Goal: Use online tool/utility

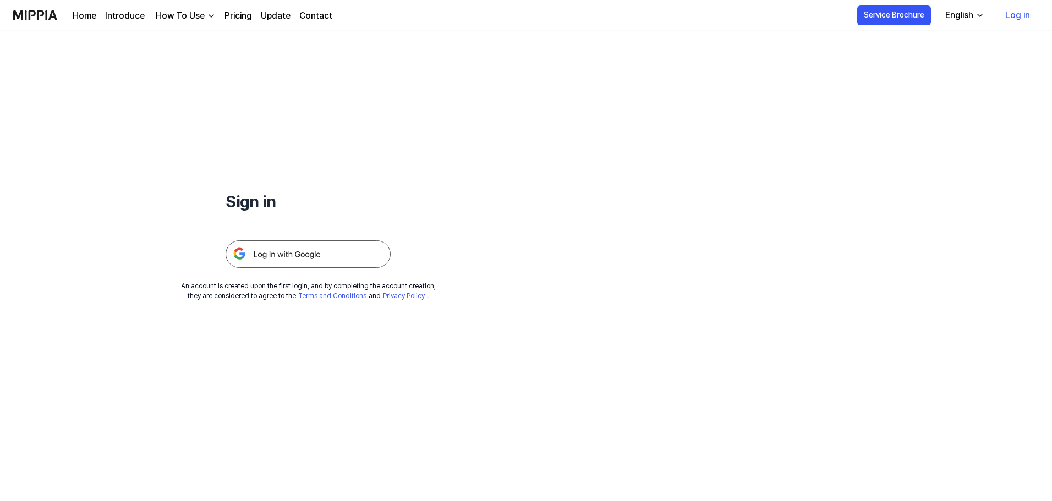
drag, startPoint x: 332, startPoint y: 265, endPoint x: 460, endPoint y: 185, distance: 150.9
drag, startPoint x: 460, startPoint y: 185, endPoint x: 382, endPoint y: 102, distance: 113.6
click at [382, 102] on div "Sign in" at bounding box center [308, 149] width 165 height 237
click at [301, 258] on img at bounding box center [308, 254] width 165 height 28
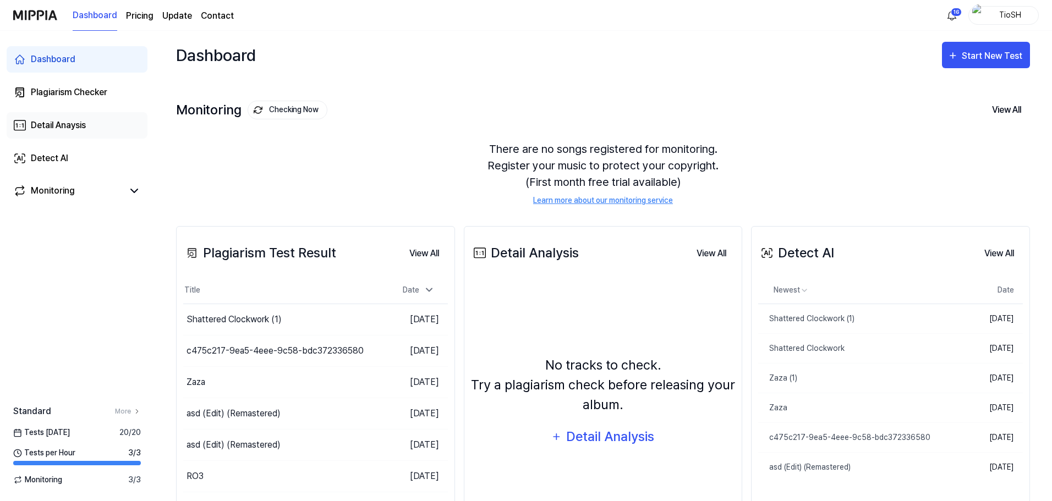
click at [94, 125] on link "Detail Anaysis" at bounding box center [77, 125] width 141 height 26
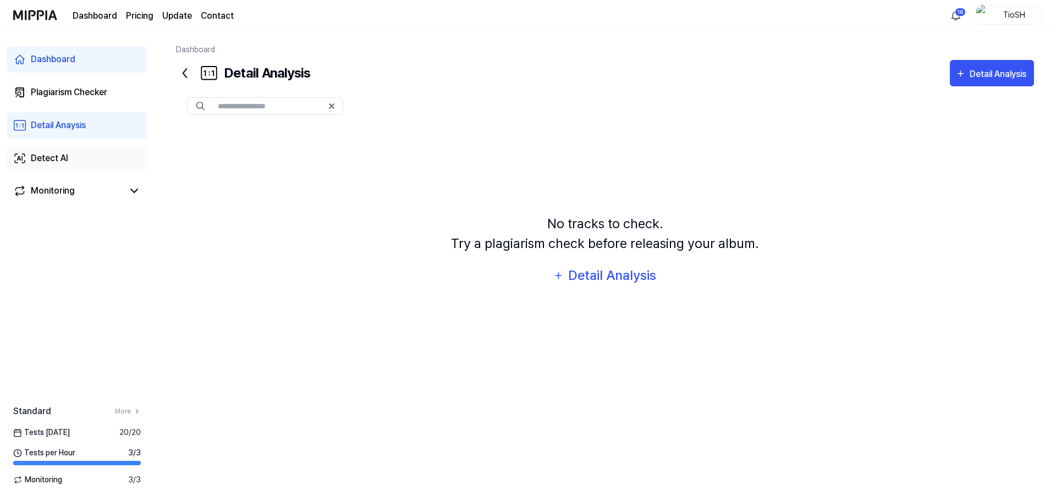
click at [90, 156] on link "Detect AI" at bounding box center [77, 158] width 141 height 26
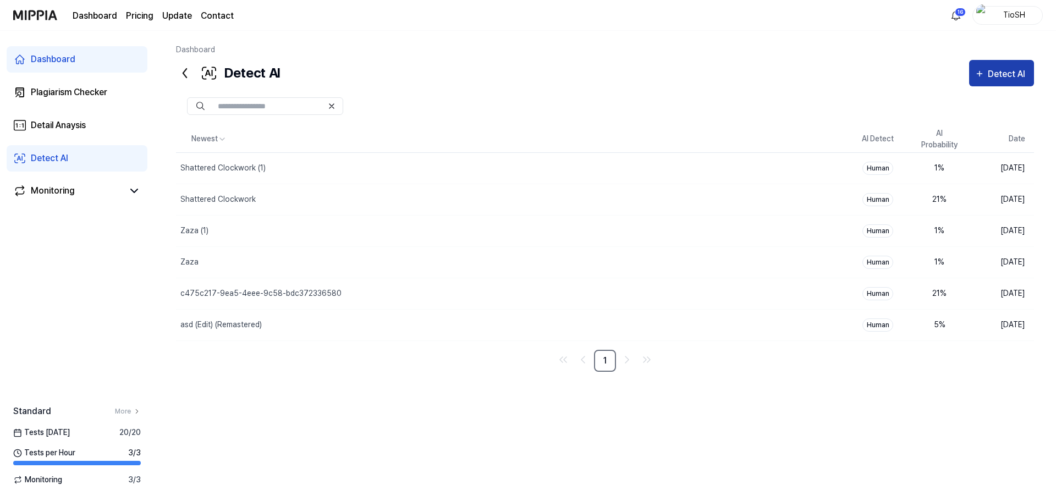
click at [1013, 69] on div "Detect AI" at bounding box center [1008, 74] width 41 height 14
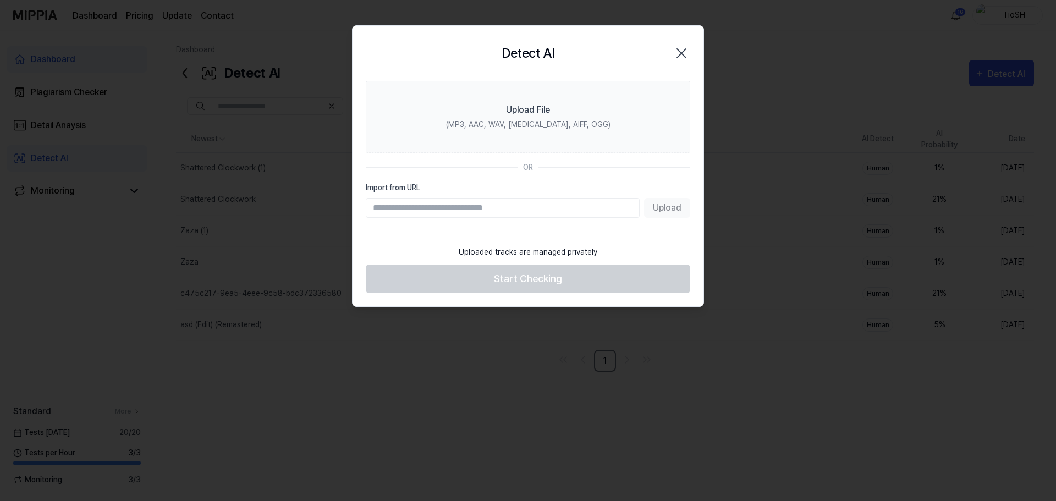
click at [678, 53] on icon "button" at bounding box center [682, 54] width 18 height 18
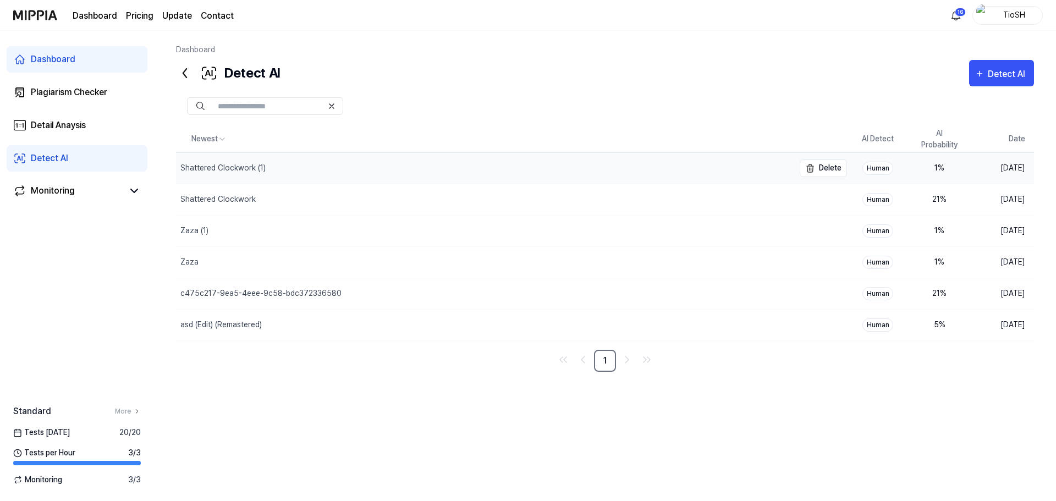
click at [226, 167] on div "Shattered Clockwork (1)" at bounding box center [222, 168] width 85 height 12
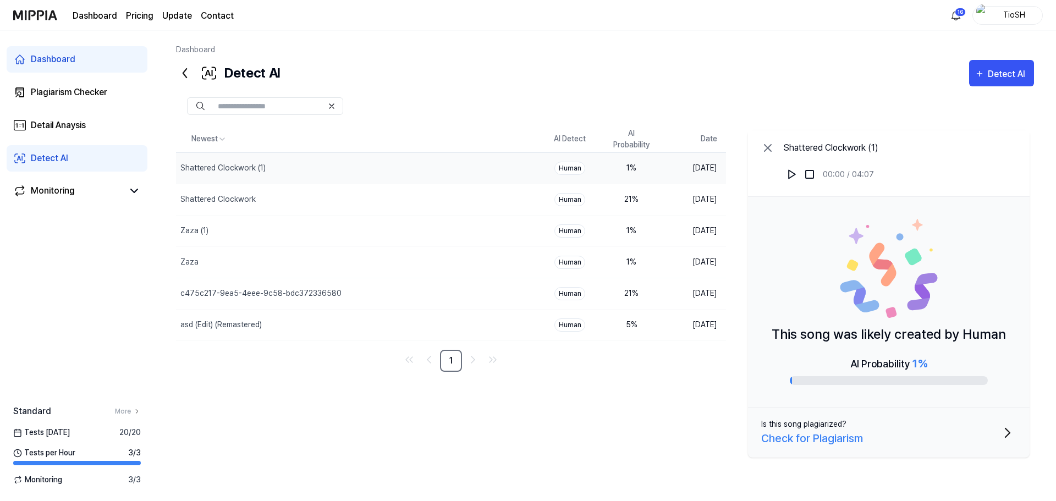
click at [766, 147] on icon at bounding box center [768, 148] width 7 height 7
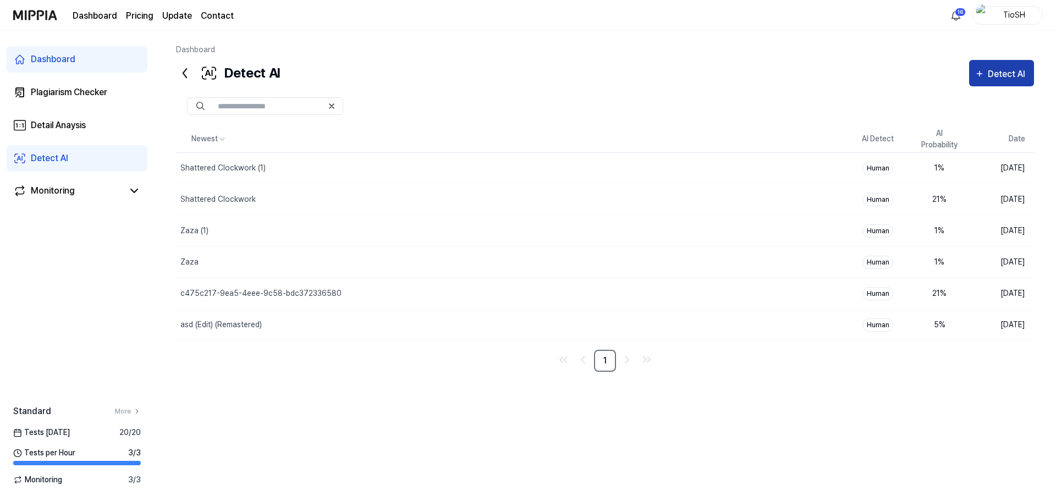
click at [1029, 81] on button "Detect AI" at bounding box center [1001, 73] width 65 height 26
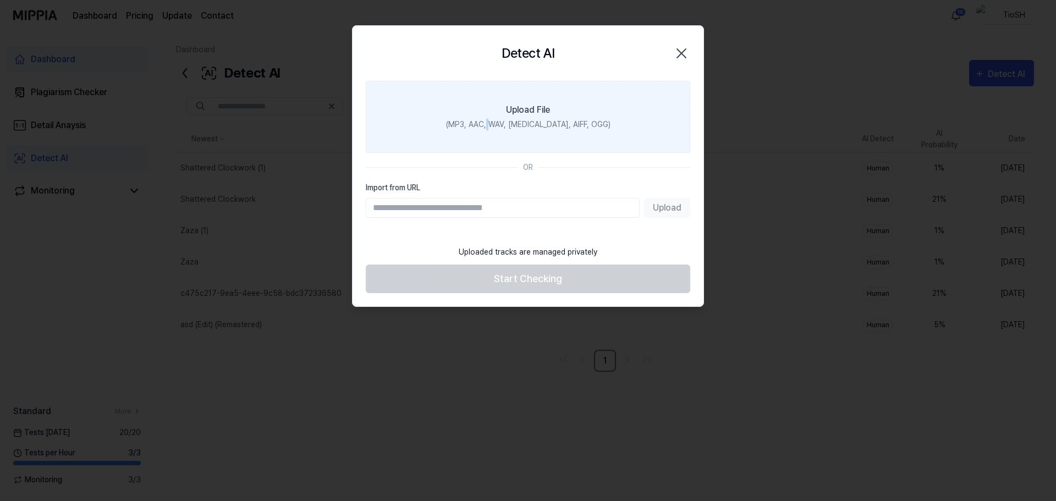
click at [508, 133] on label "Upload File (MP3, AAC, WAV, [MEDICAL_DATA], AIFF, OGG)" at bounding box center [528, 117] width 325 height 72
click at [548, 105] on div "Upload File" at bounding box center [528, 109] width 44 height 13
click at [0, 0] on input "Upload File (MP3, AAC, WAV, [MEDICAL_DATA], AIFF, OGG)" at bounding box center [0, 0] width 0 height 0
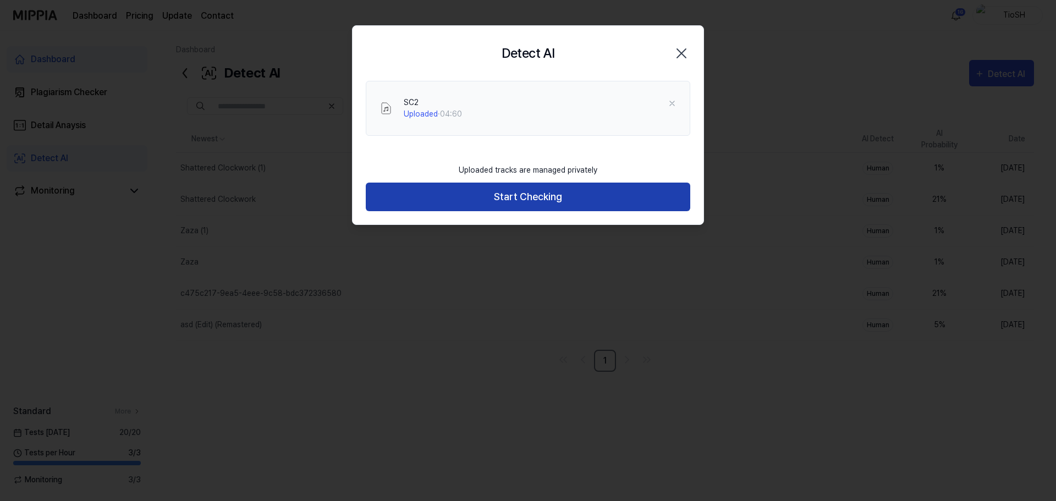
click at [487, 201] on button "Start Checking" at bounding box center [528, 197] width 325 height 29
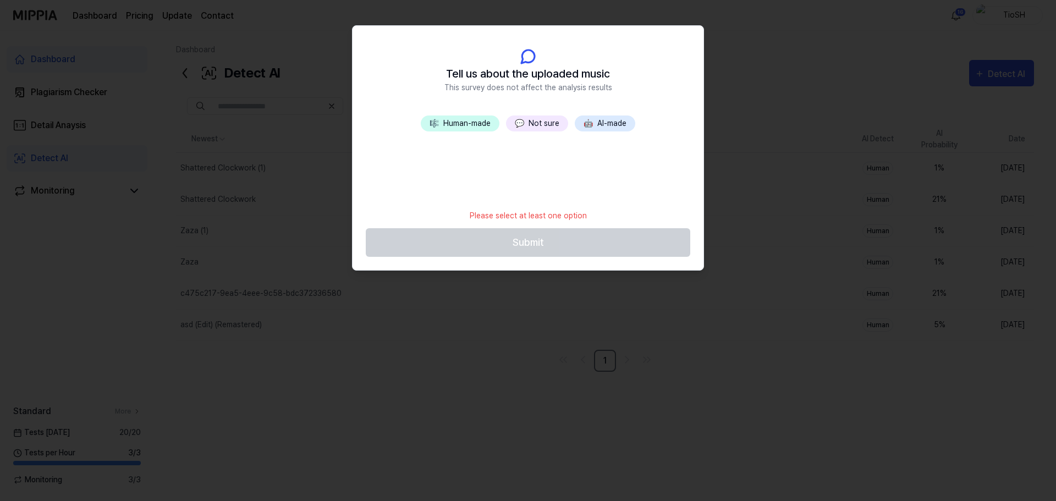
click at [615, 123] on button "🤖 AI-made" at bounding box center [605, 124] width 61 height 16
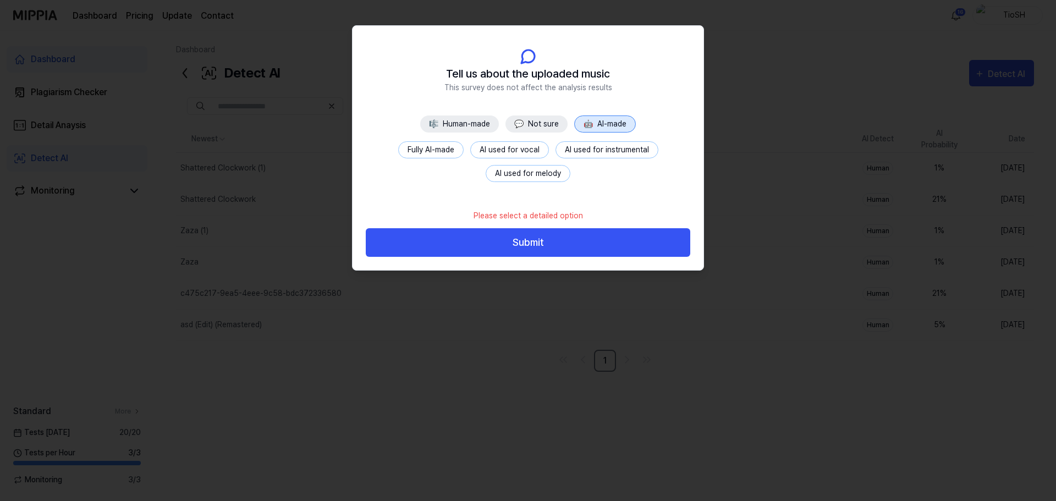
click at [450, 151] on button "Fully AI-made" at bounding box center [430, 149] width 65 height 17
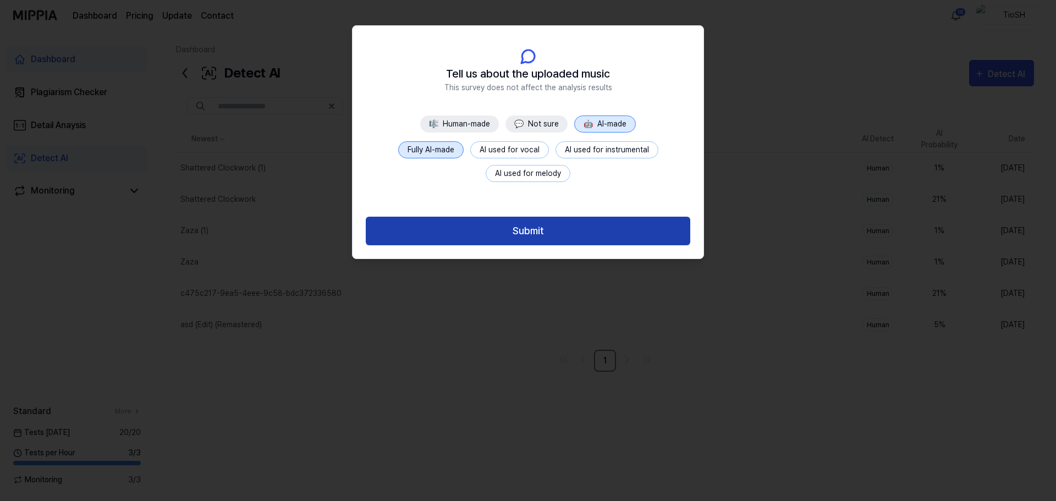
click at [506, 243] on button "Submit" at bounding box center [528, 231] width 325 height 29
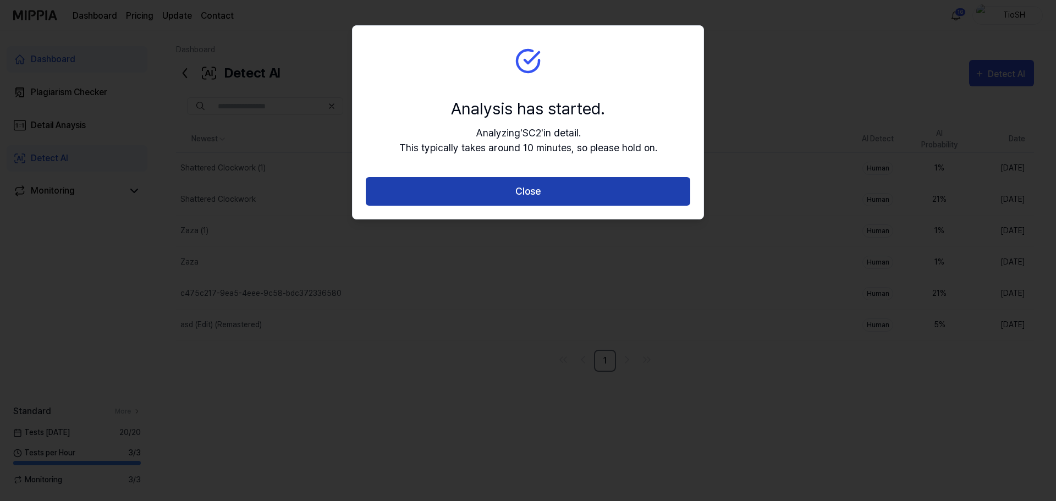
click at [488, 185] on button "Close" at bounding box center [528, 191] width 325 height 29
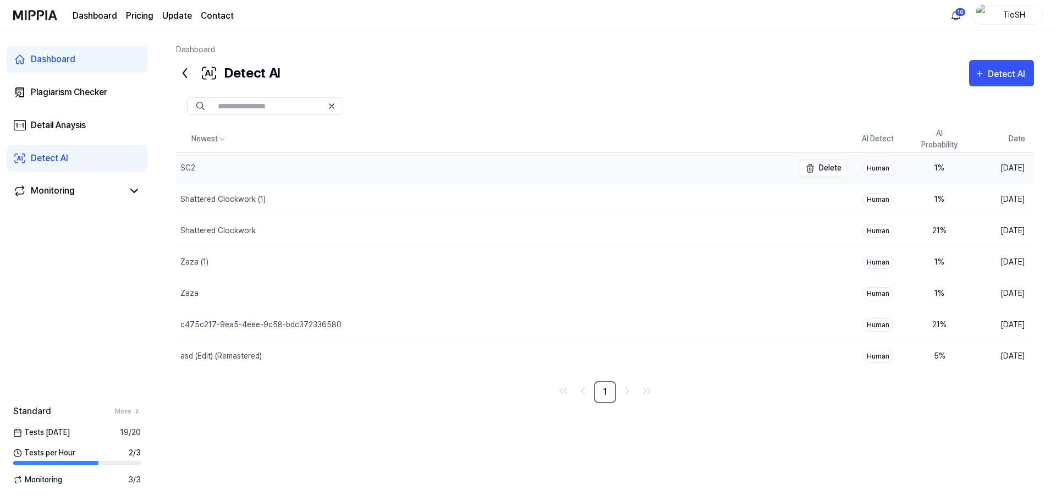
click at [508, 179] on div "SC2" at bounding box center [485, 168] width 618 height 31
